Goal: Task Accomplishment & Management: Use online tool/utility

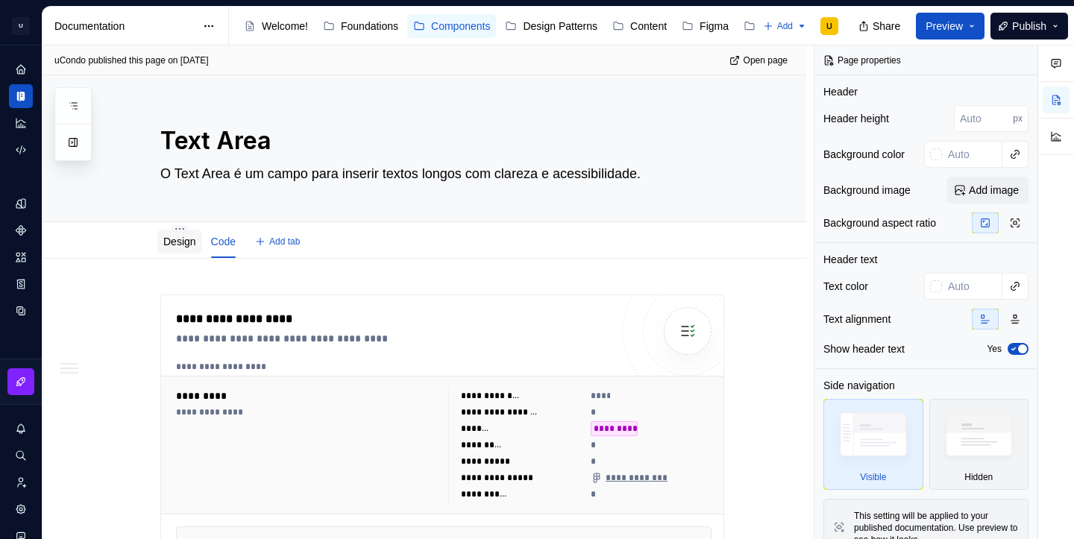
click at [184, 245] on link "Design" at bounding box center [179, 242] width 33 height 12
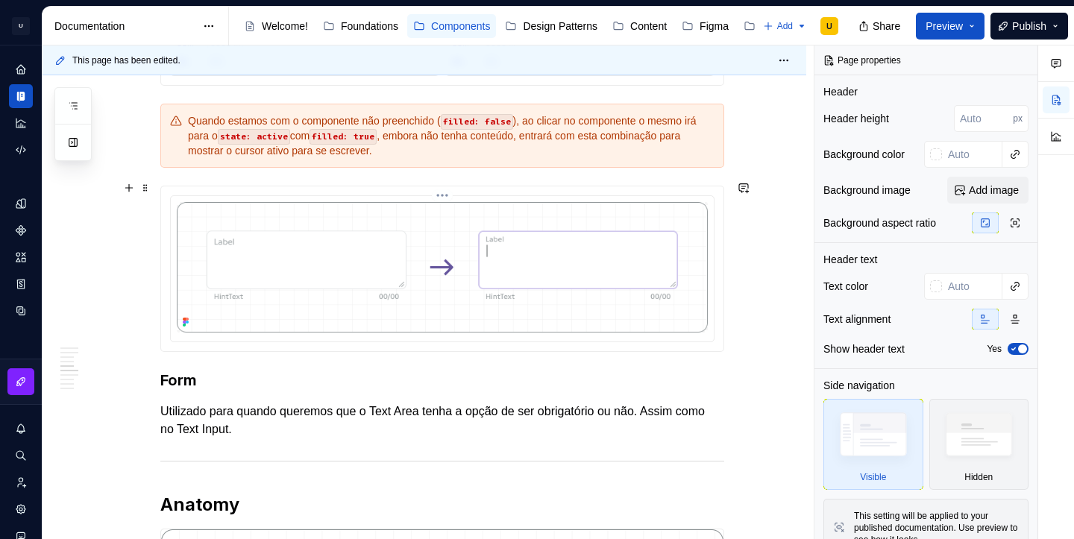
scroll to position [1538, 0]
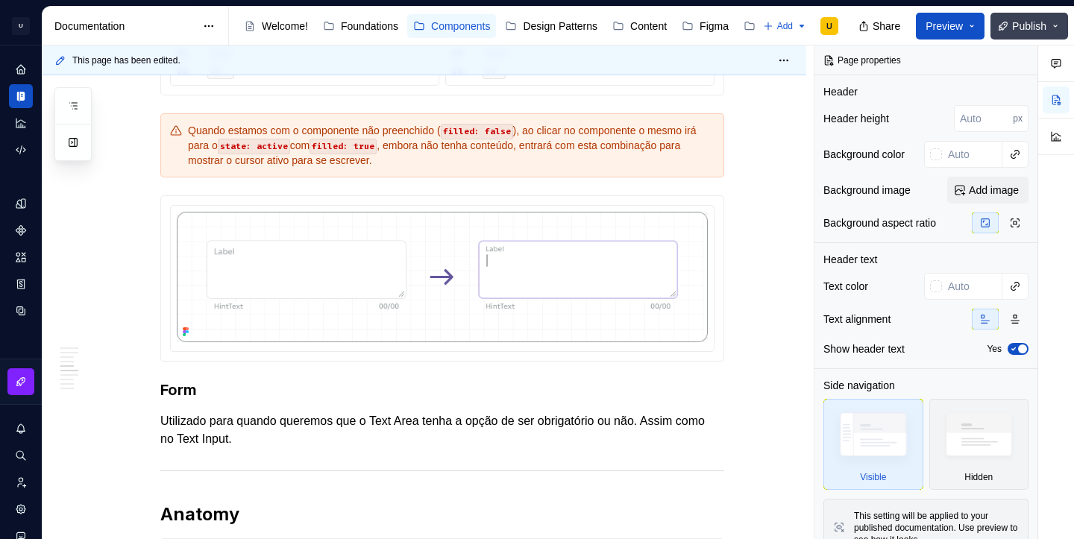
click at [1021, 31] on span "Publish" at bounding box center [1029, 26] width 34 height 15
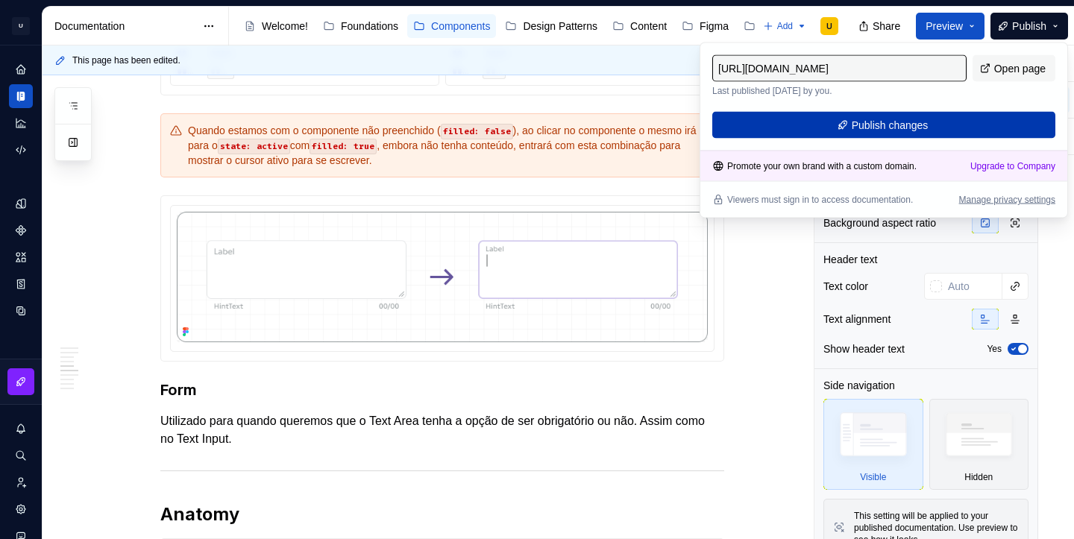
click at [925, 130] on span "Publish changes" at bounding box center [890, 125] width 77 height 15
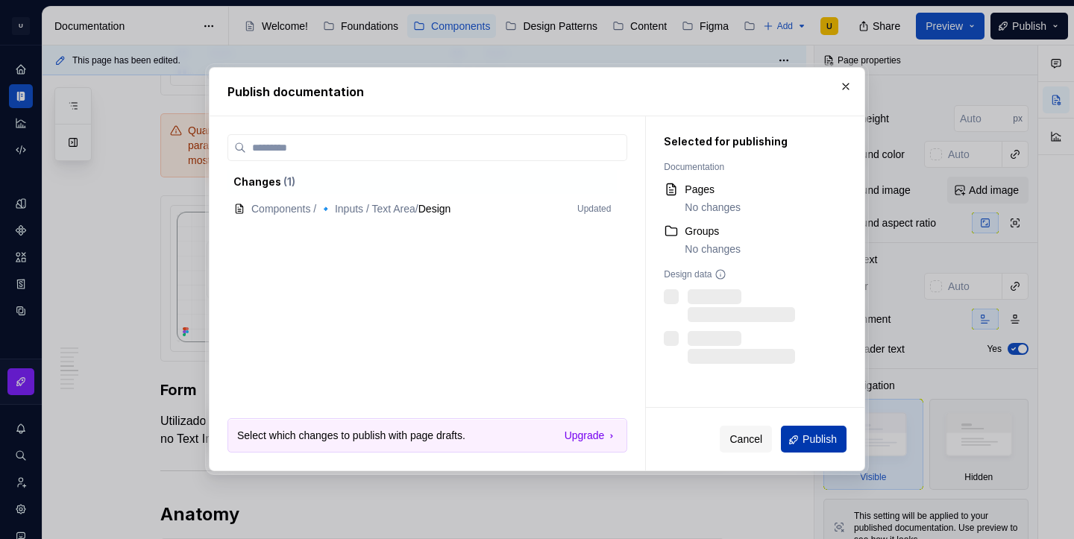
click at [818, 448] on button "Publish" at bounding box center [814, 440] width 66 height 27
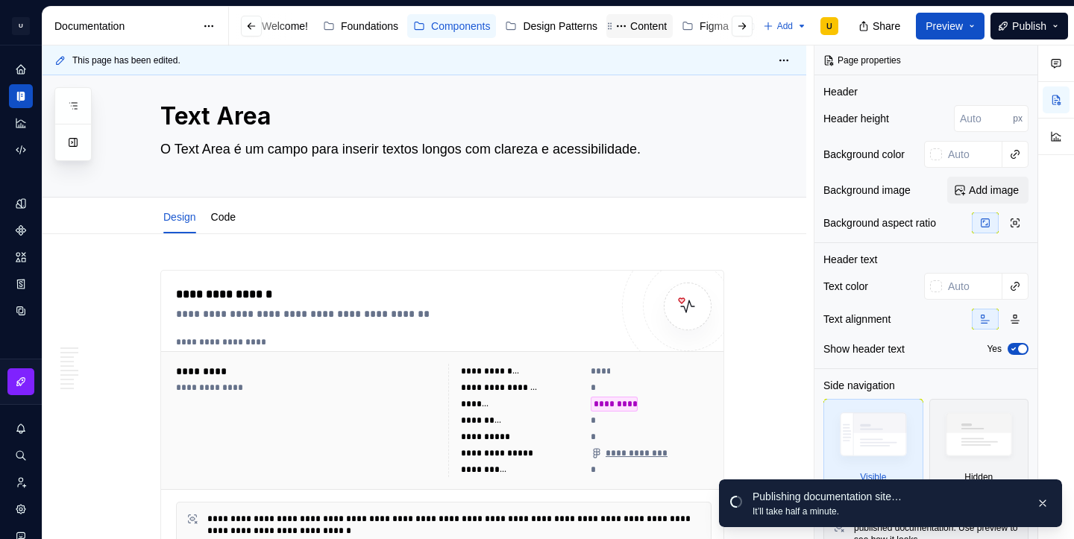
scroll to position [0, 87]
click at [721, 19] on div "Changelog" at bounding box center [727, 26] width 51 height 15
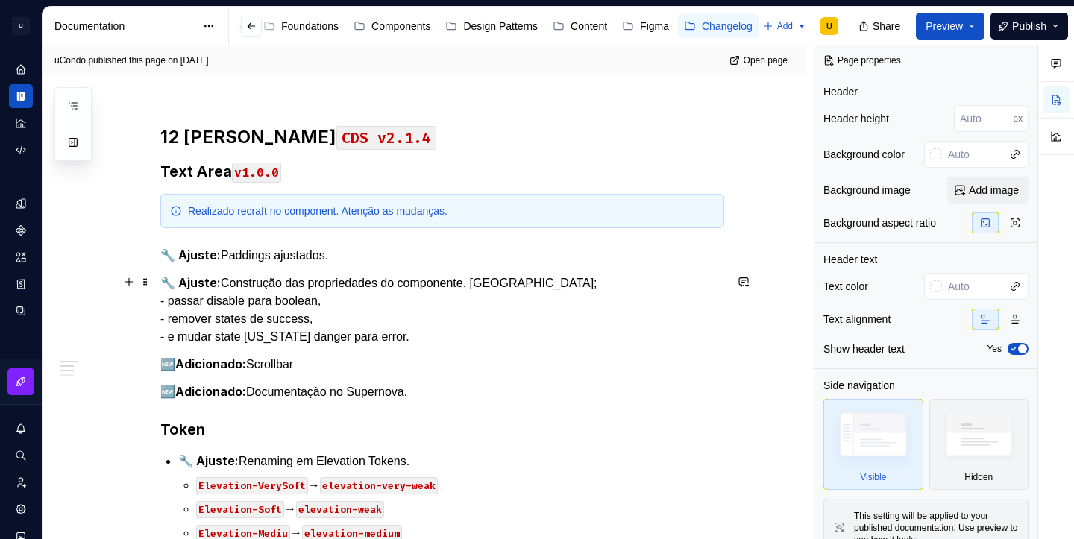
scroll to position [169, 0]
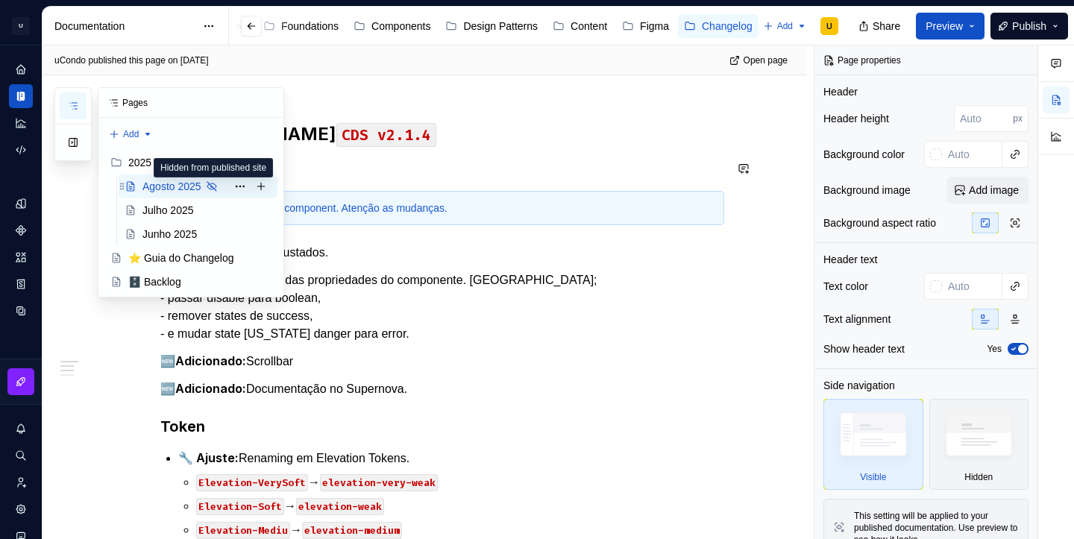
click at [215, 187] on icon "Page tree" at bounding box center [212, 187] width 12 height 12
click at [244, 187] on button "Page tree" at bounding box center [240, 186] width 21 height 21
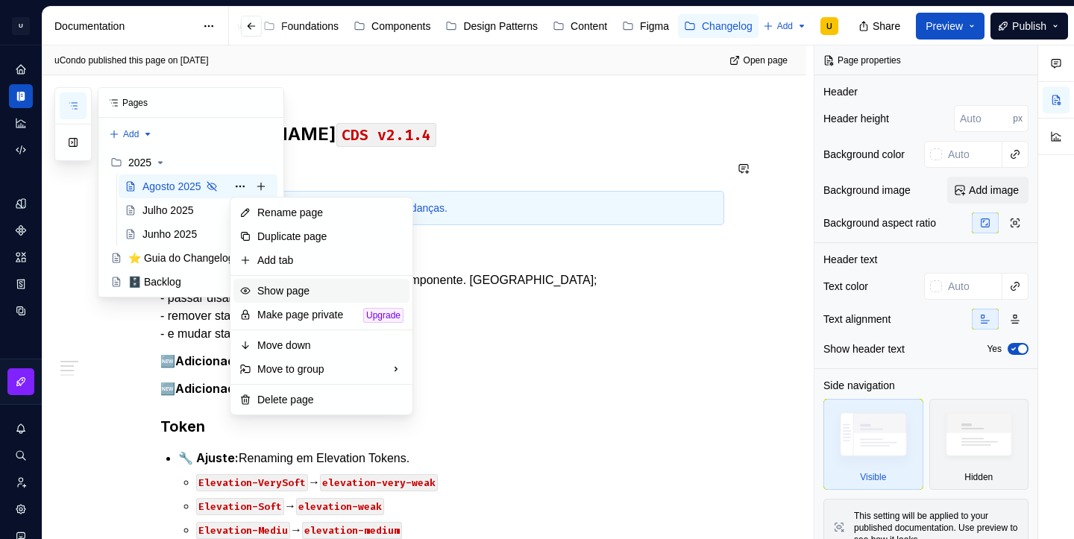
click at [279, 289] on div "Show page" at bounding box center [330, 291] width 146 height 15
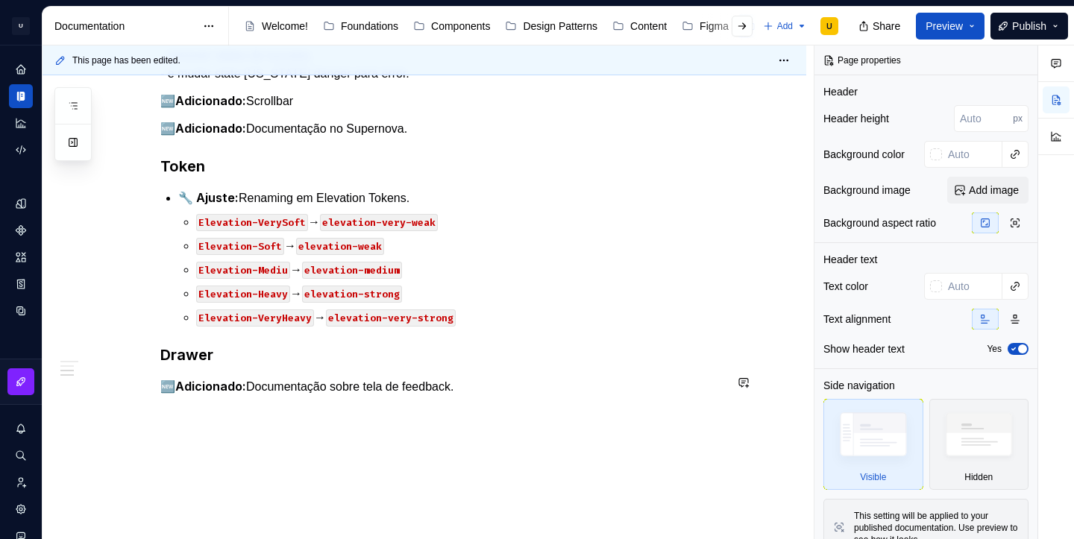
scroll to position [433, 0]
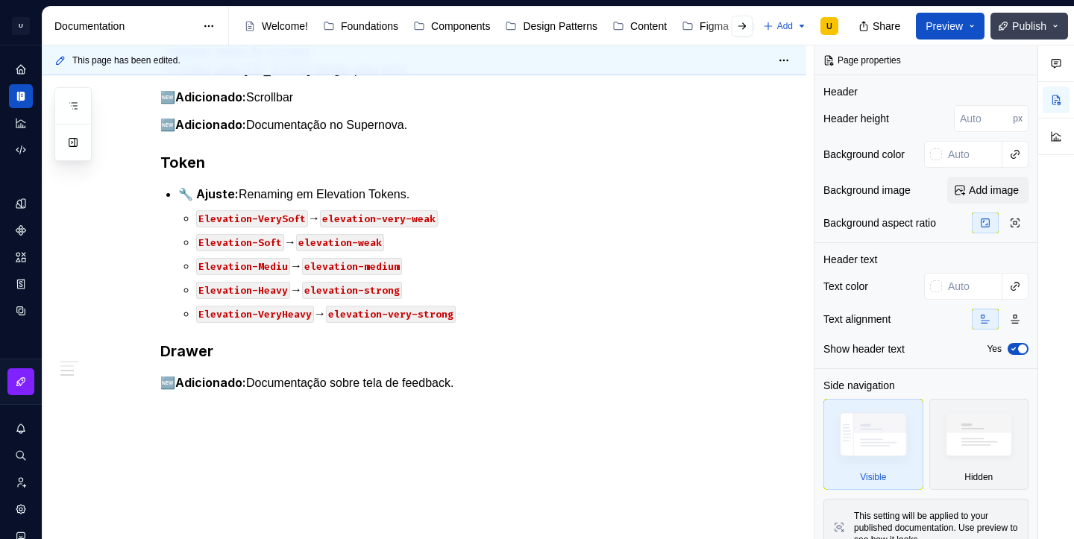
click at [1018, 27] on span "Publish" at bounding box center [1029, 26] width 34 height 15
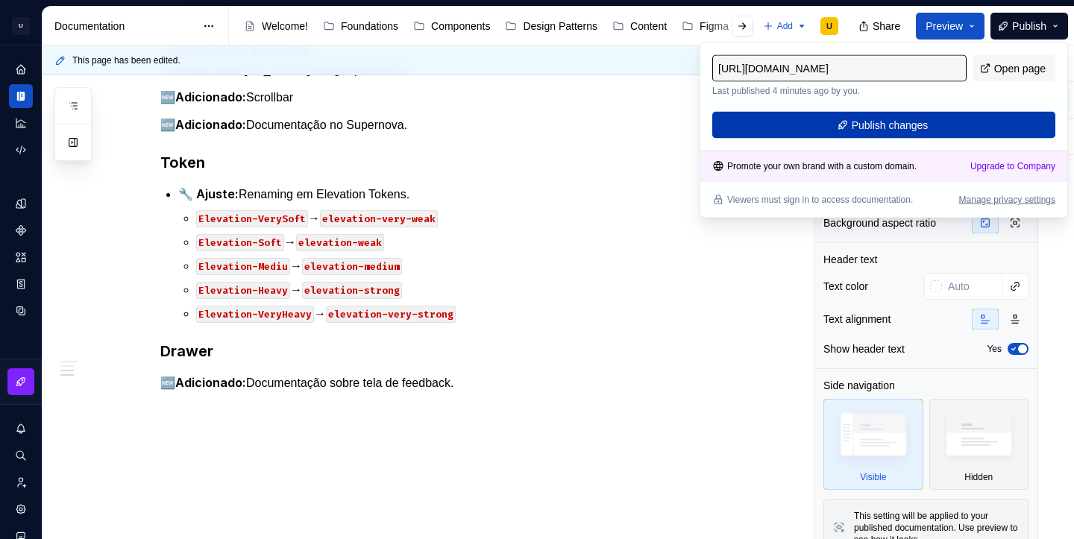
click at [968, 123] on button "Publish changes" at bounding box center [884, 125] width 343 height 27
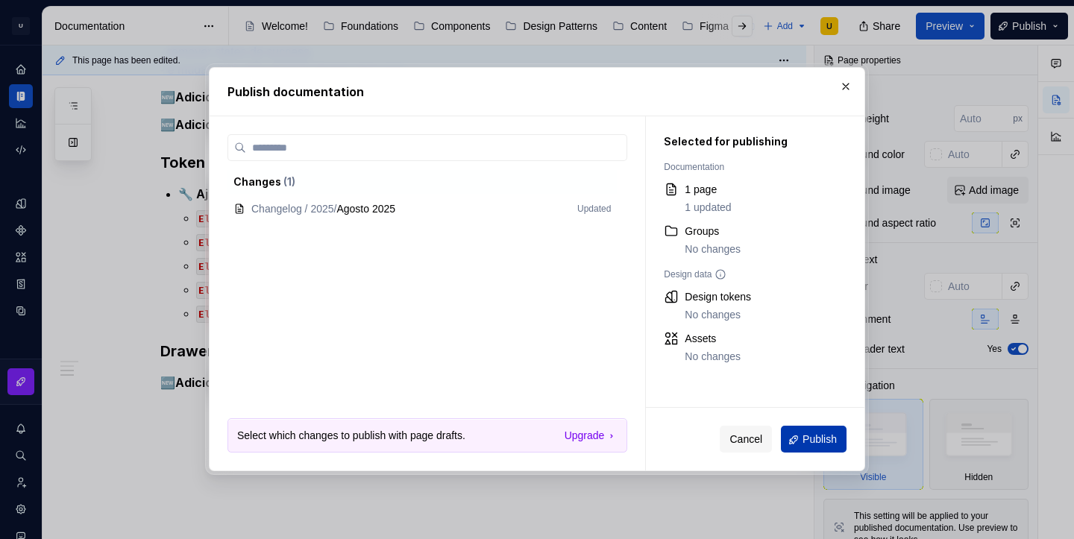
click at [815, 441] on span "Publish" at bounding box center [820, 440] width 34 height 15
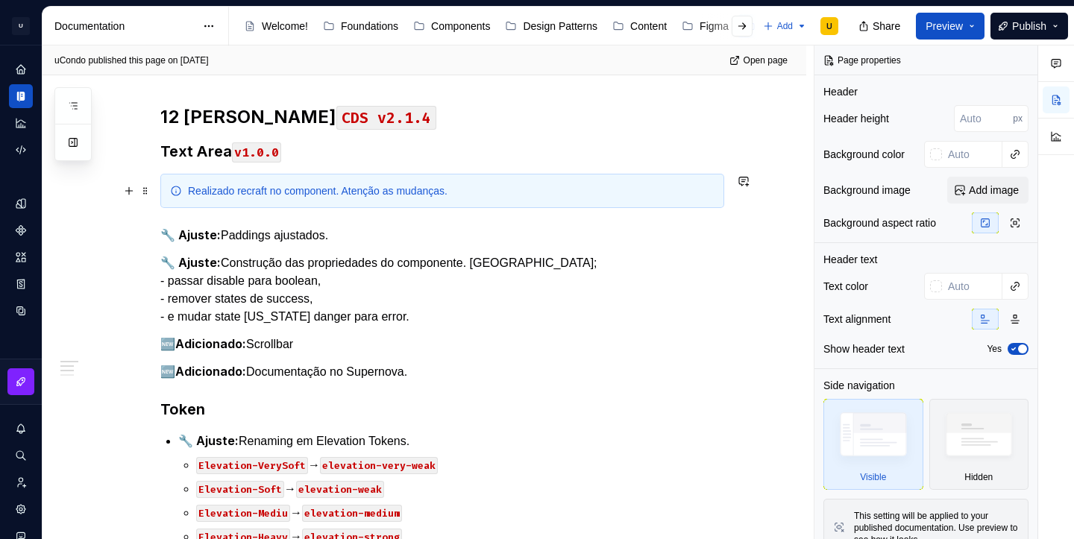
scroll to position [0, 0]
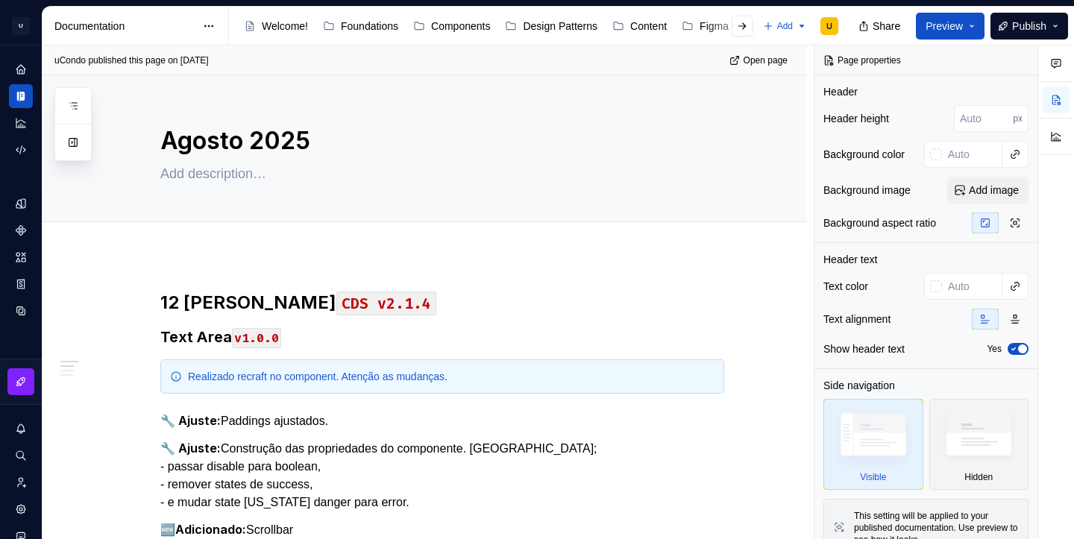
type textarea "*"
